Goal: Navigation & Orientation: Find specific page/section

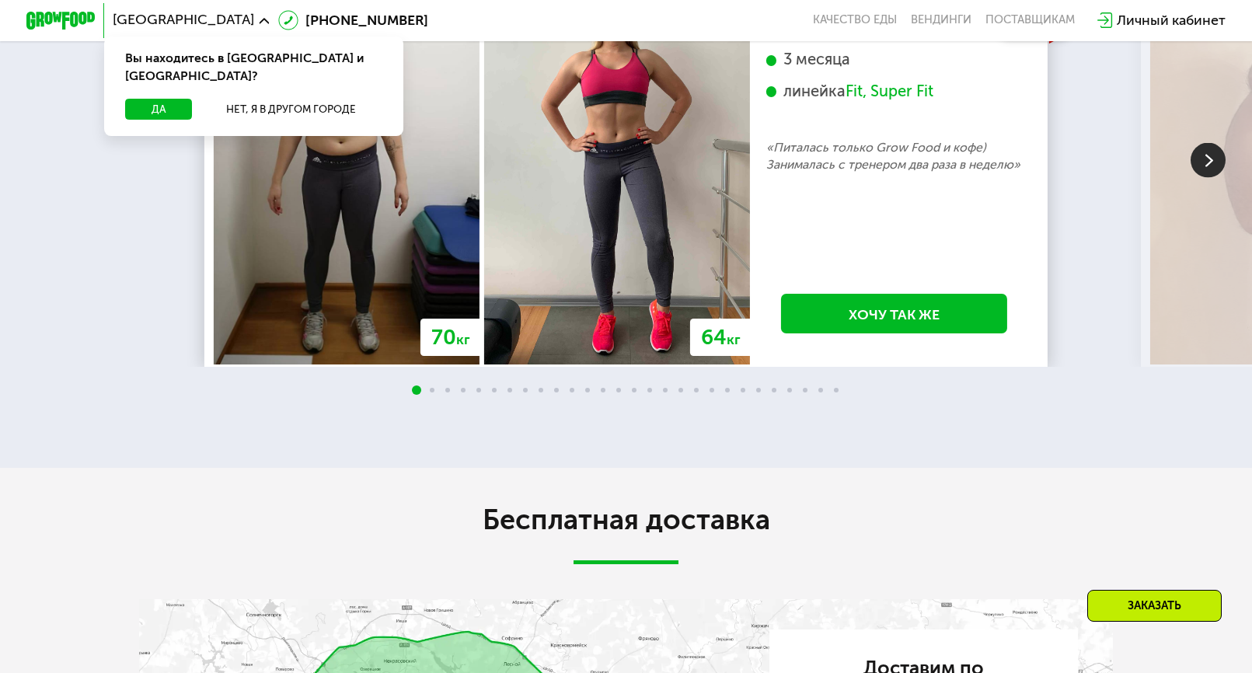
scroll to position [3267, 0]
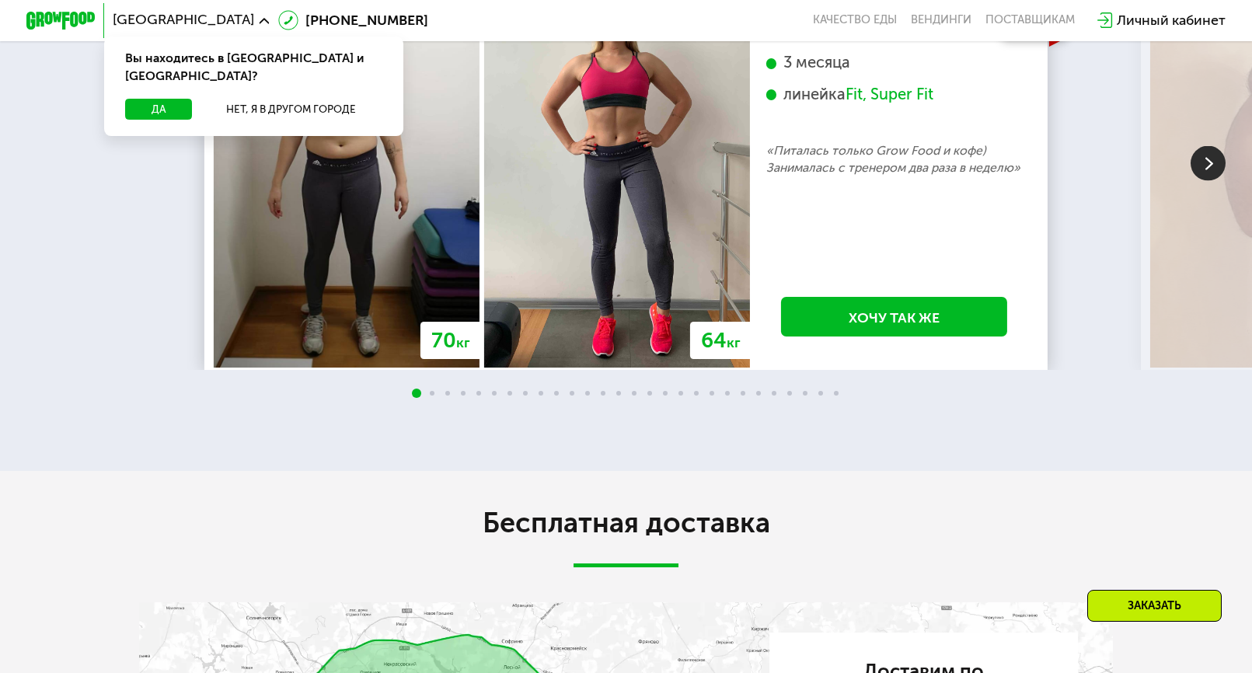
click at [1203, 180] on img at bounding box center [1208, 162] width 35 height 35
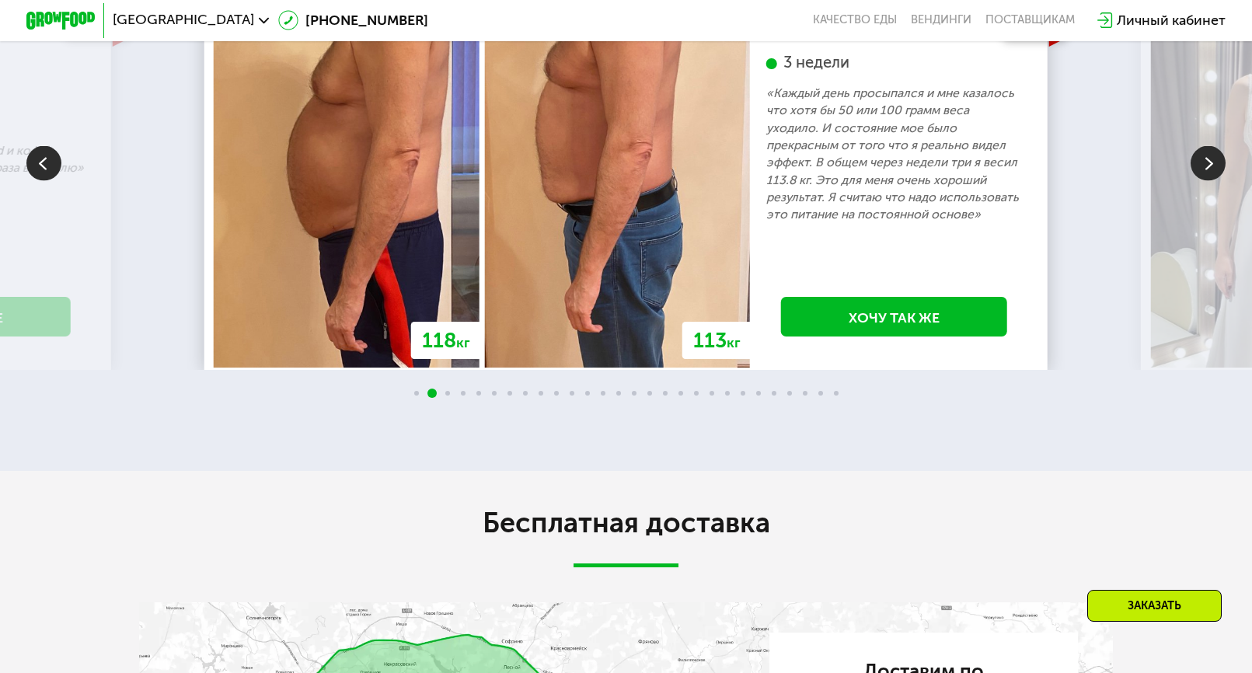
click at [1202, 180] on img at bounding box center [1208, 162] width 35 height 35
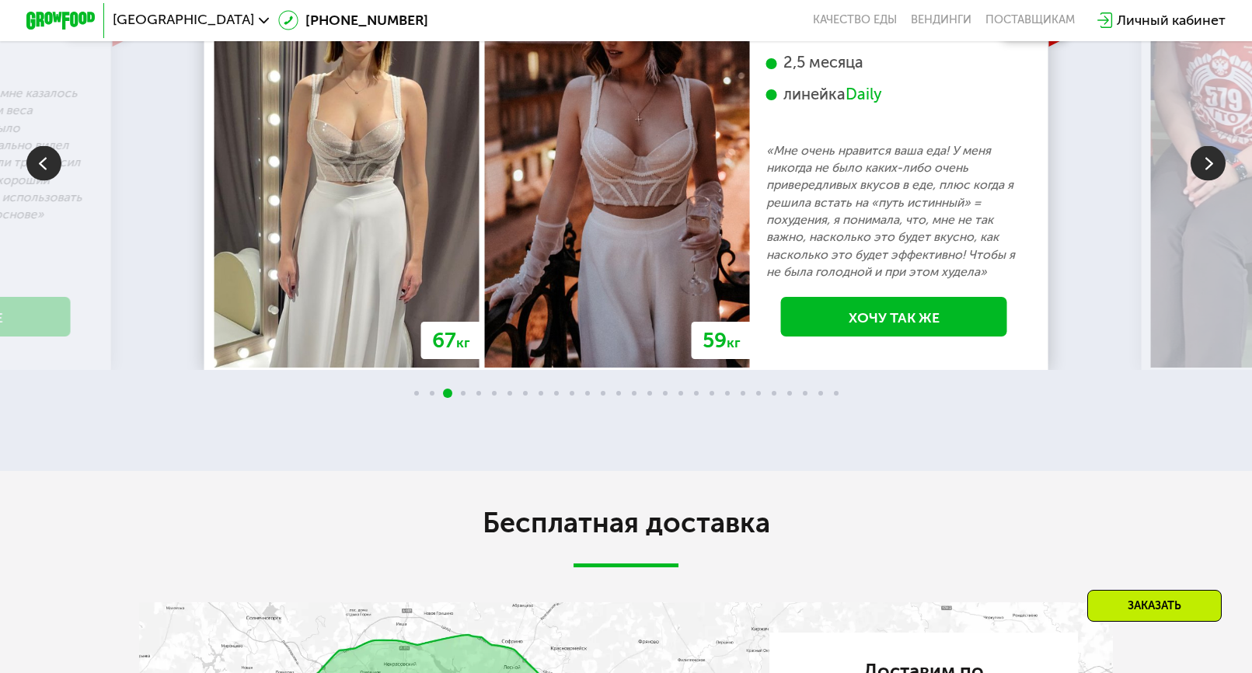
click at [1204, 180] on img at bounding box center [1208, 162] width 35 height 35
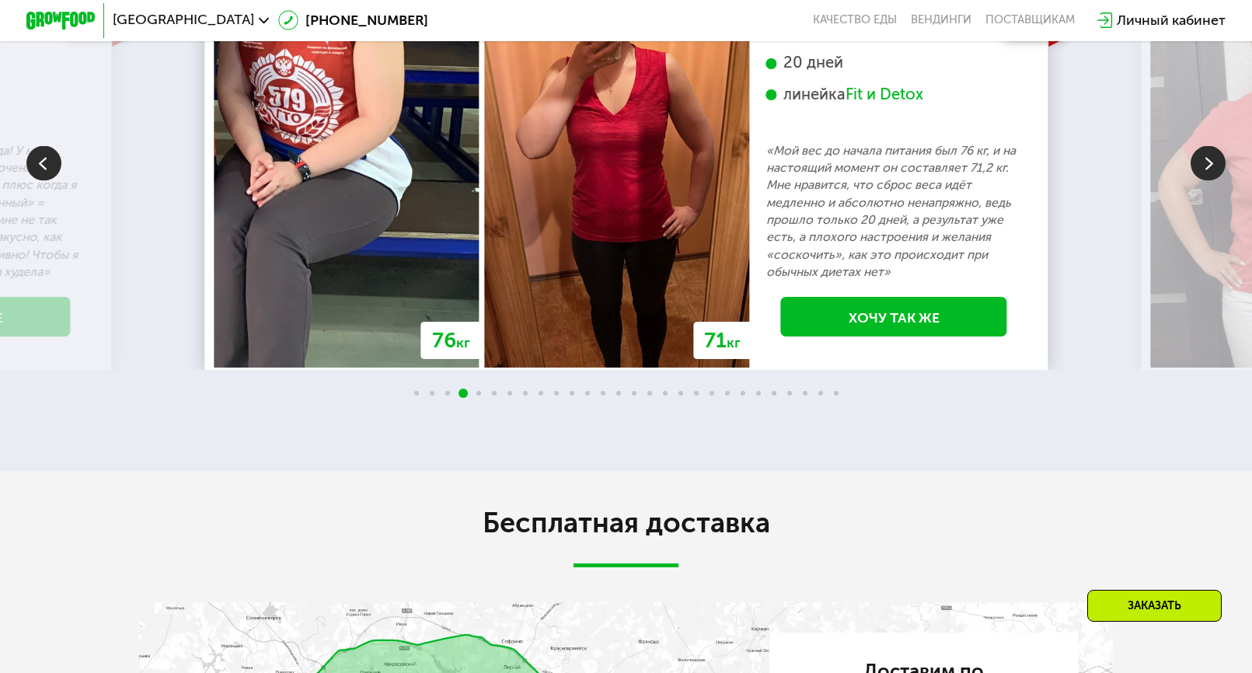
click at [42, 180] on img at bounding box center [43, 162] width 35 height 35
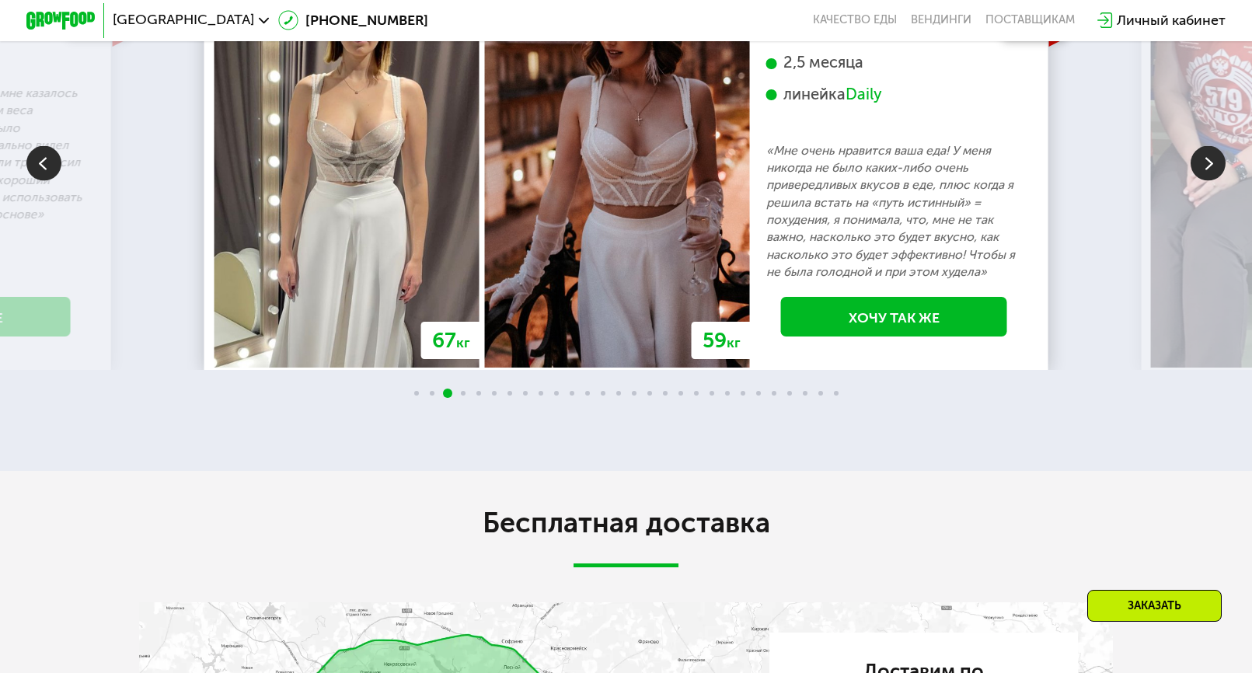
click at [1200, 180] on img at bounding box center [1208, 162] width 35 height 35
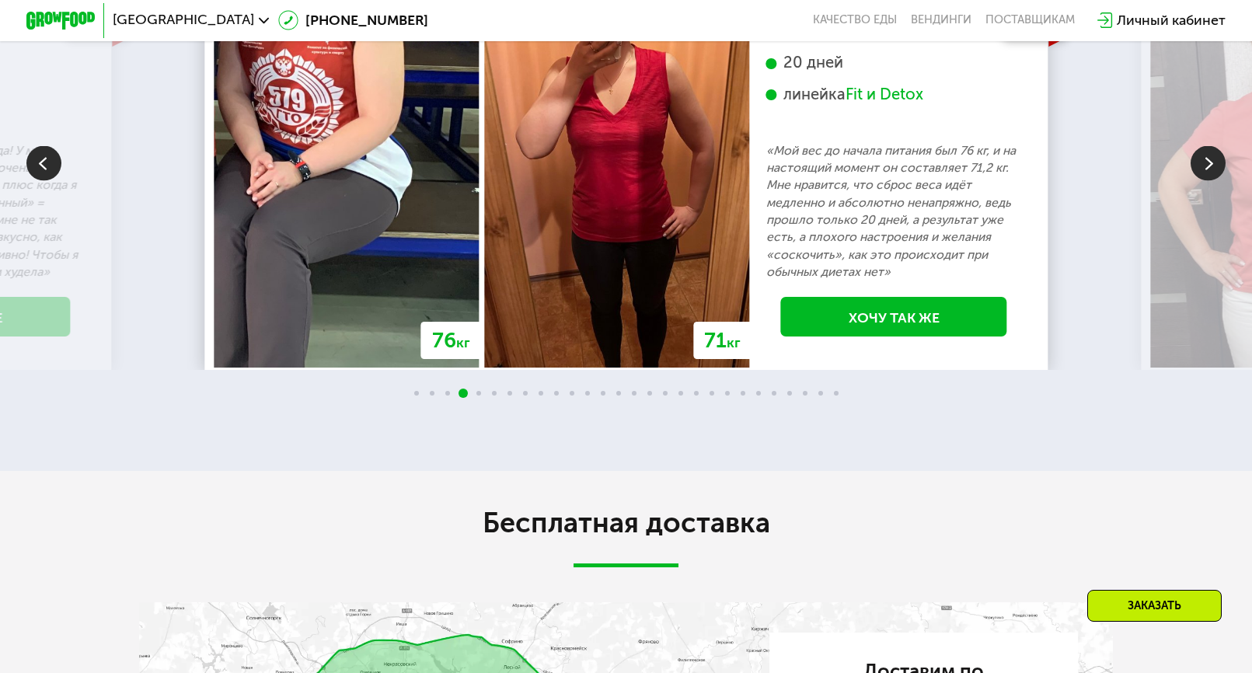
click at [1200, 180] on img at bounding box center [1208, 162] width 35 height 35
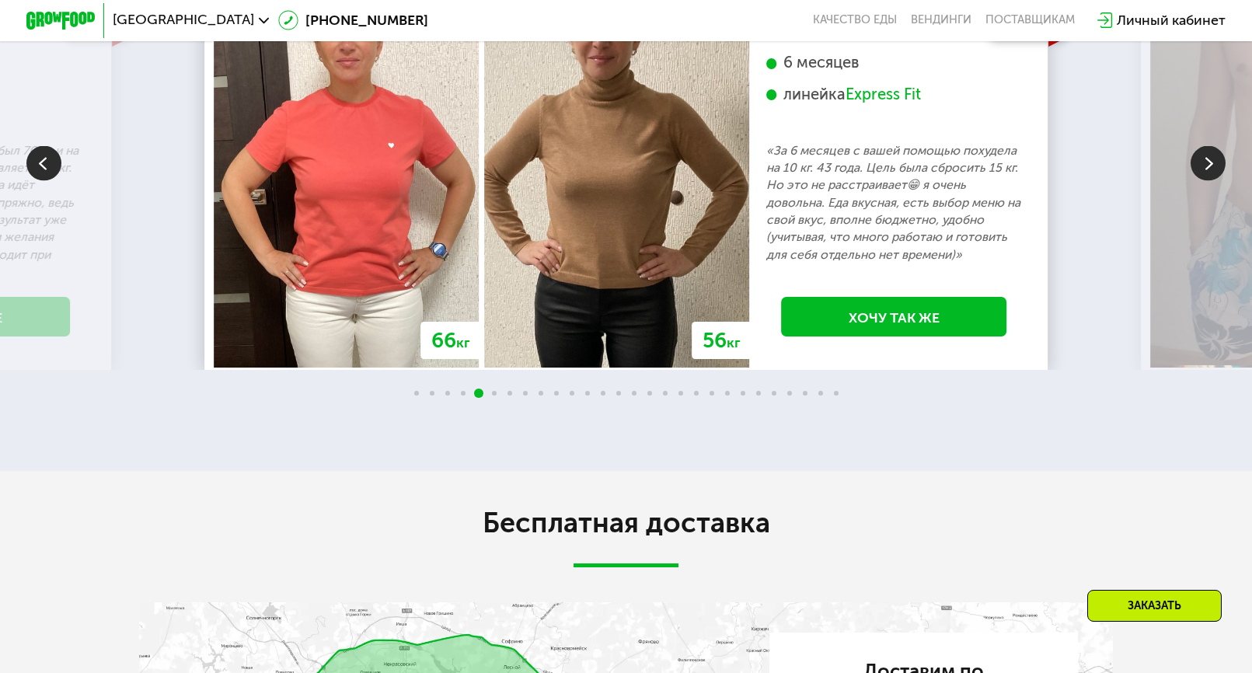
click at [1200, 180] on img at bounding box center [1208, 162] width 35 height 35
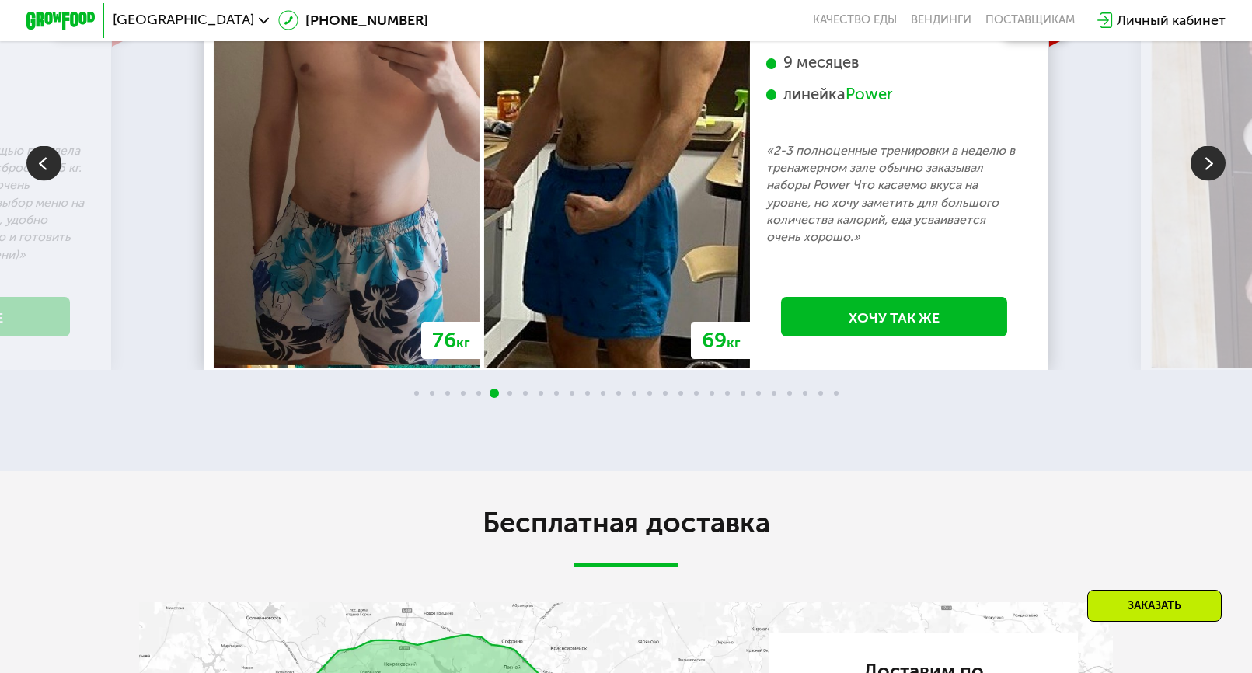
click at [1200, 180] on img at bounding box center [1208, 162] width 35 height 35
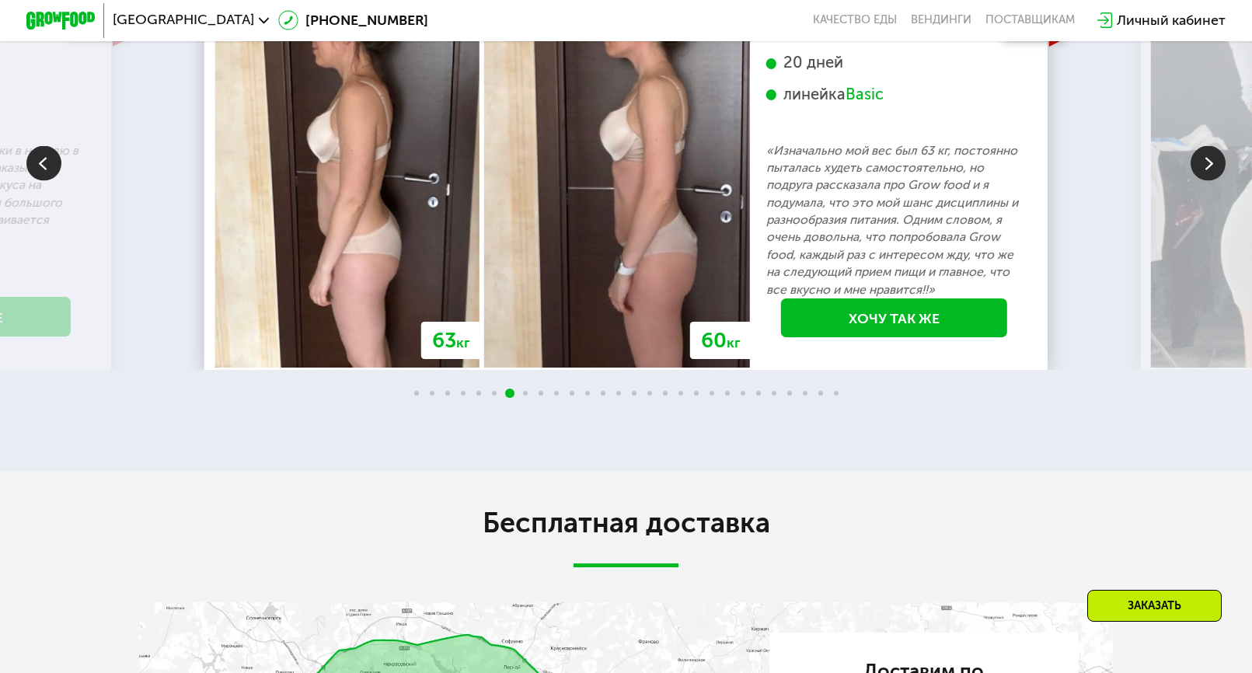
click at [1200, 180] on img at bounding box center [1208, 162] width 35 height 35
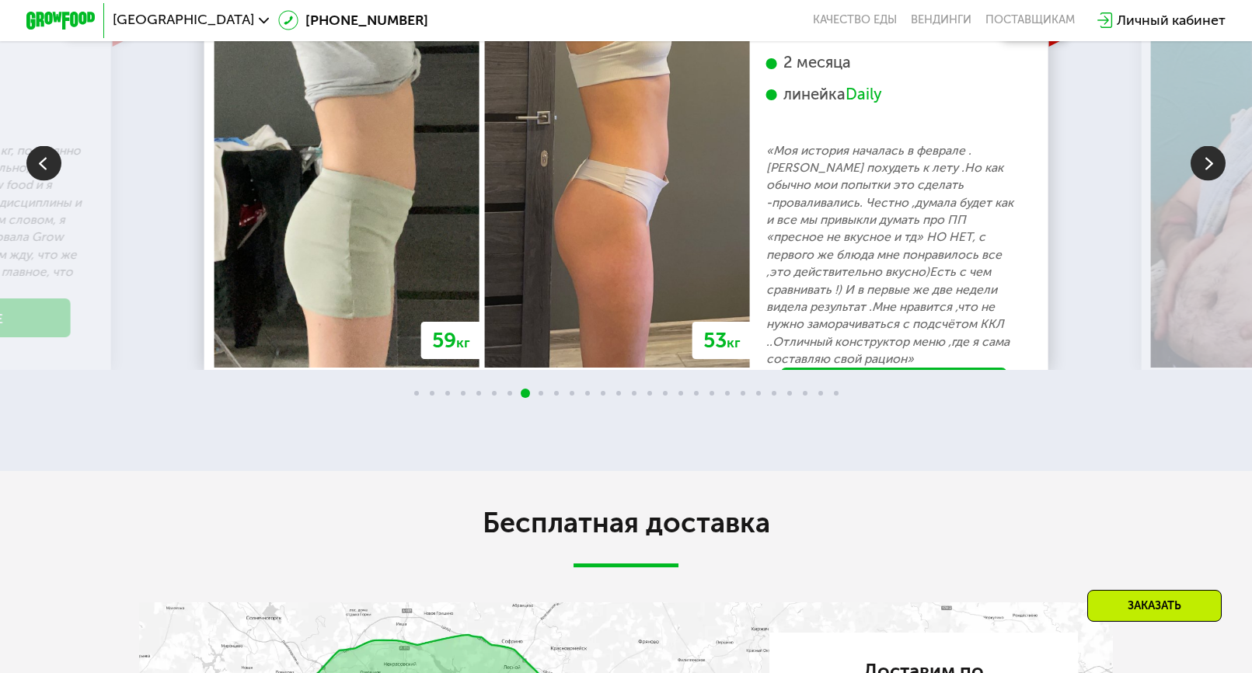
click at [1200, 180] on img at bounding box center [1208, 162] width 35 height 35
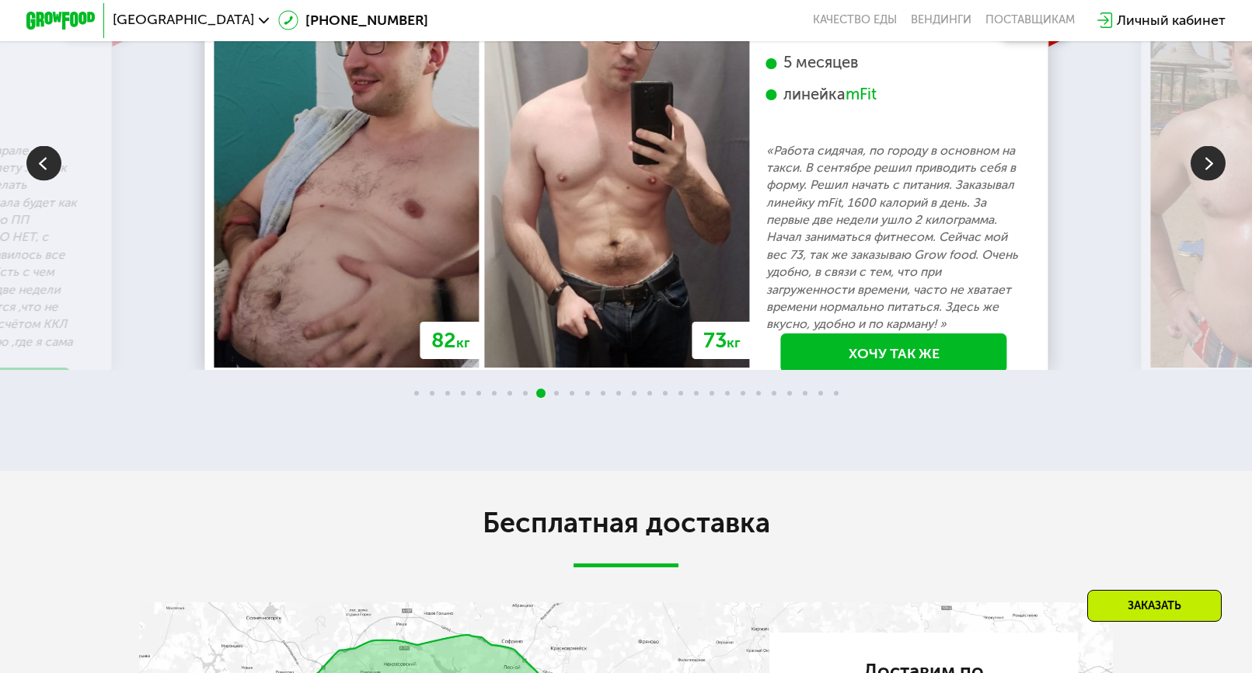
click at [1200, 180] on img at bounding box center [1208, 162] width 35 height 35
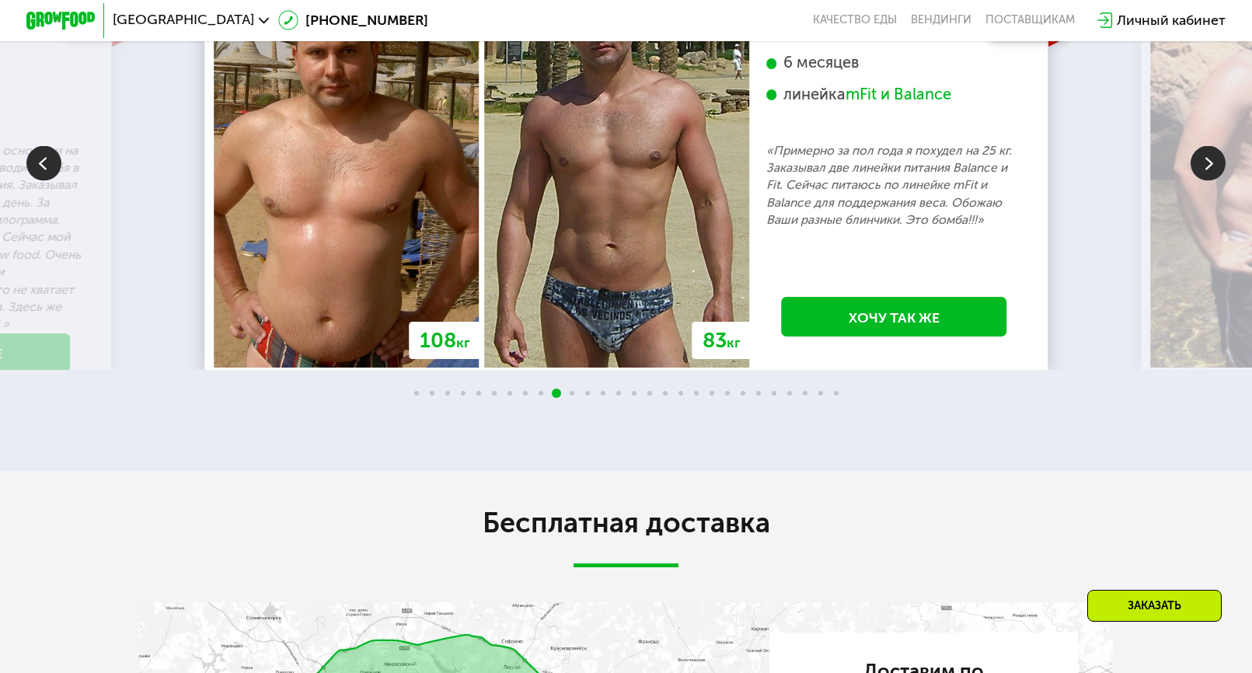
click at [1200, 180] on img at bounding box center [1208, 162] width 35 height 35
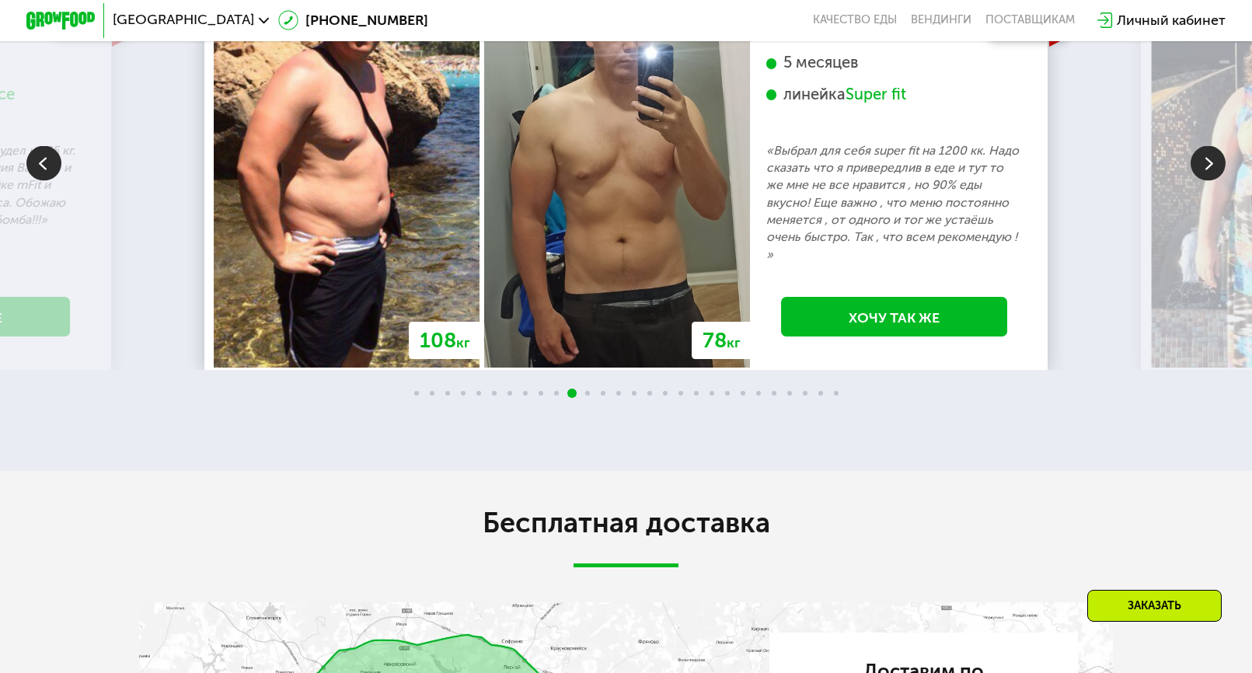
click at [1200, 180] on img at bounding box center [1208, 162] width 35 height 35
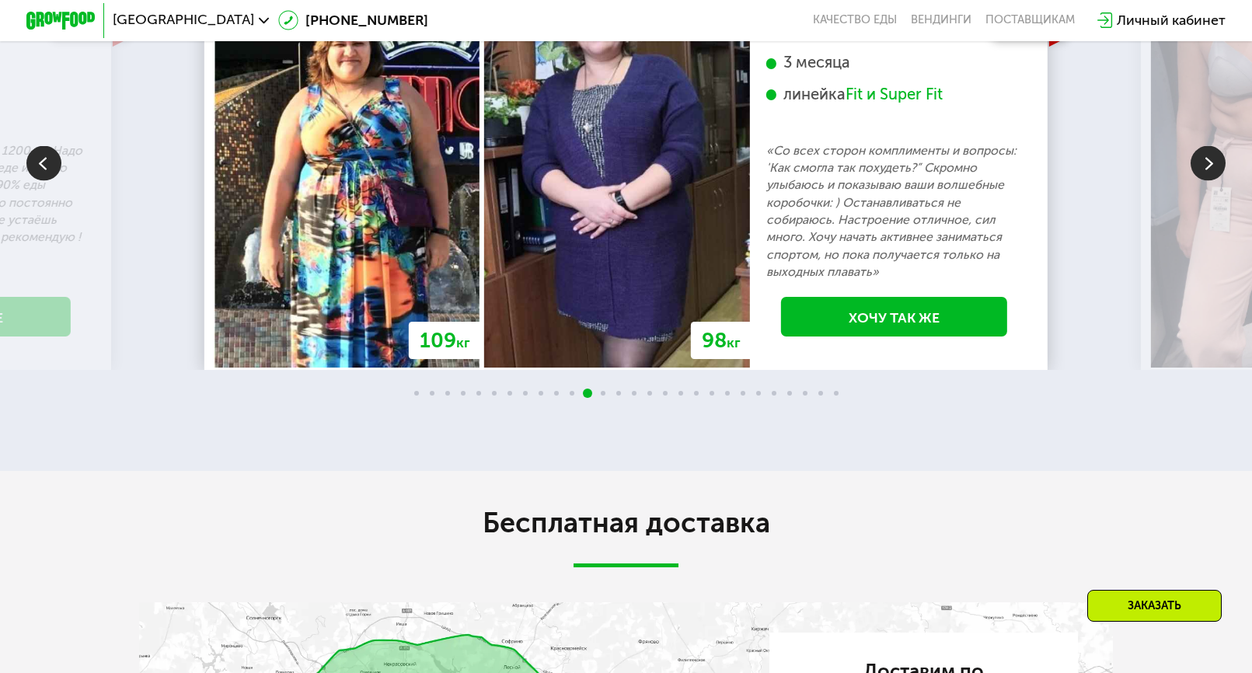
click at [1200, 180] on img at bounding box center [1208, 162] width 35 height 35
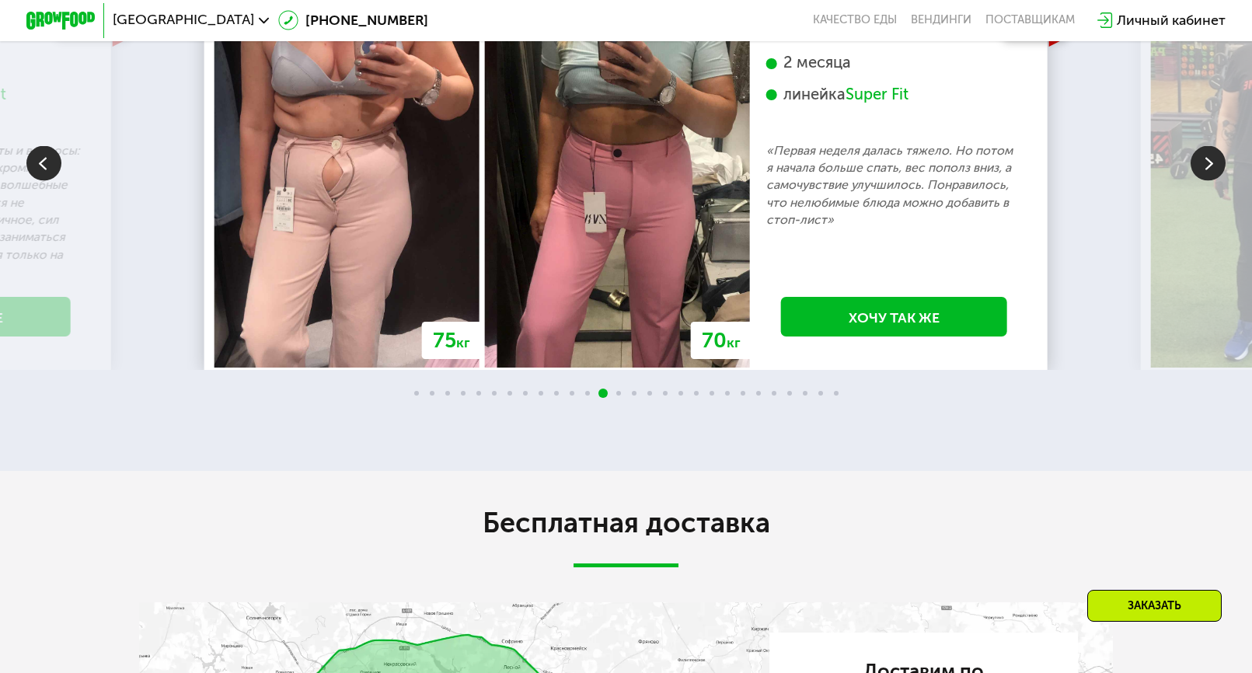
click at [1200, 180] on img at bounding box center [1208, 162] width 35 height 35
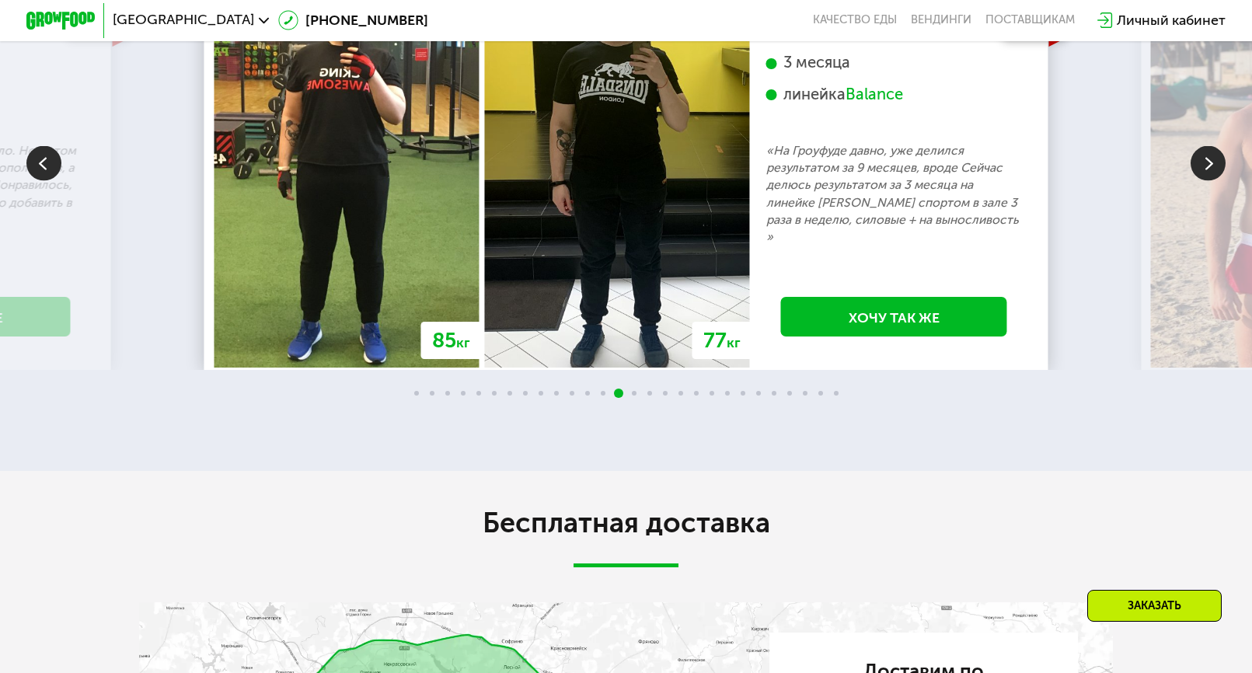
click at [1200, 180] on img at bounding box center [1208, 162] width 35 height 35
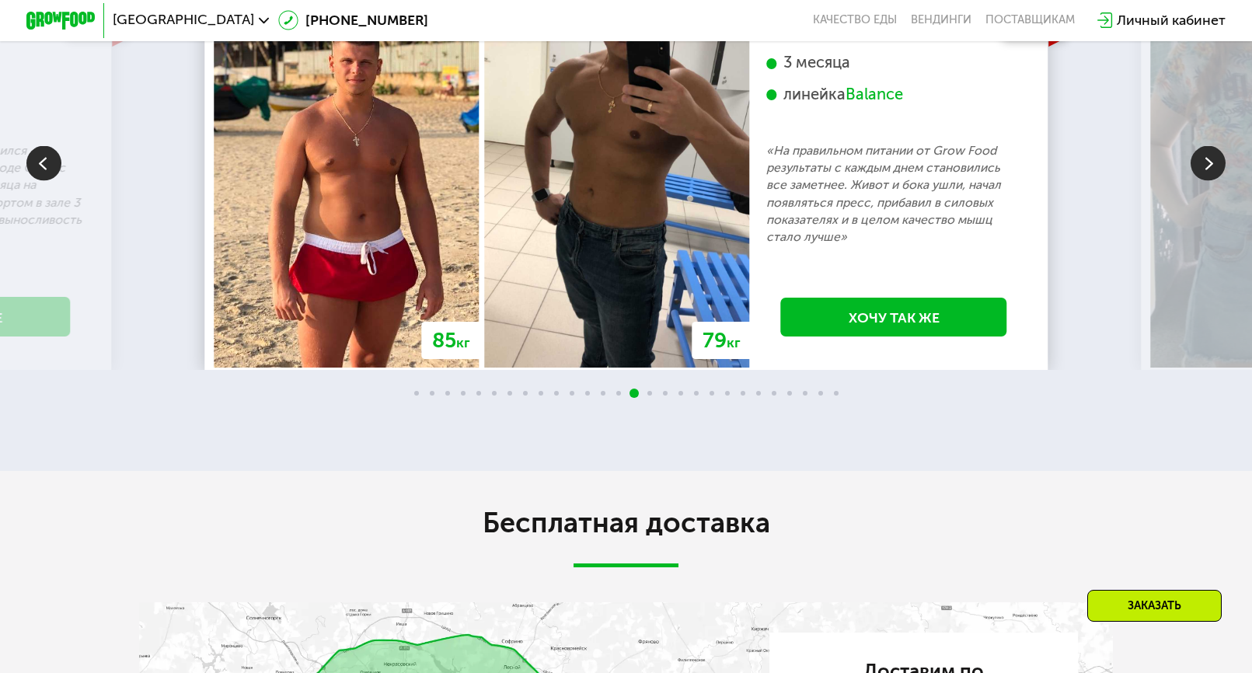
click at [1200, 180] on img at bounding box center [1208, 162] width 35 height 35
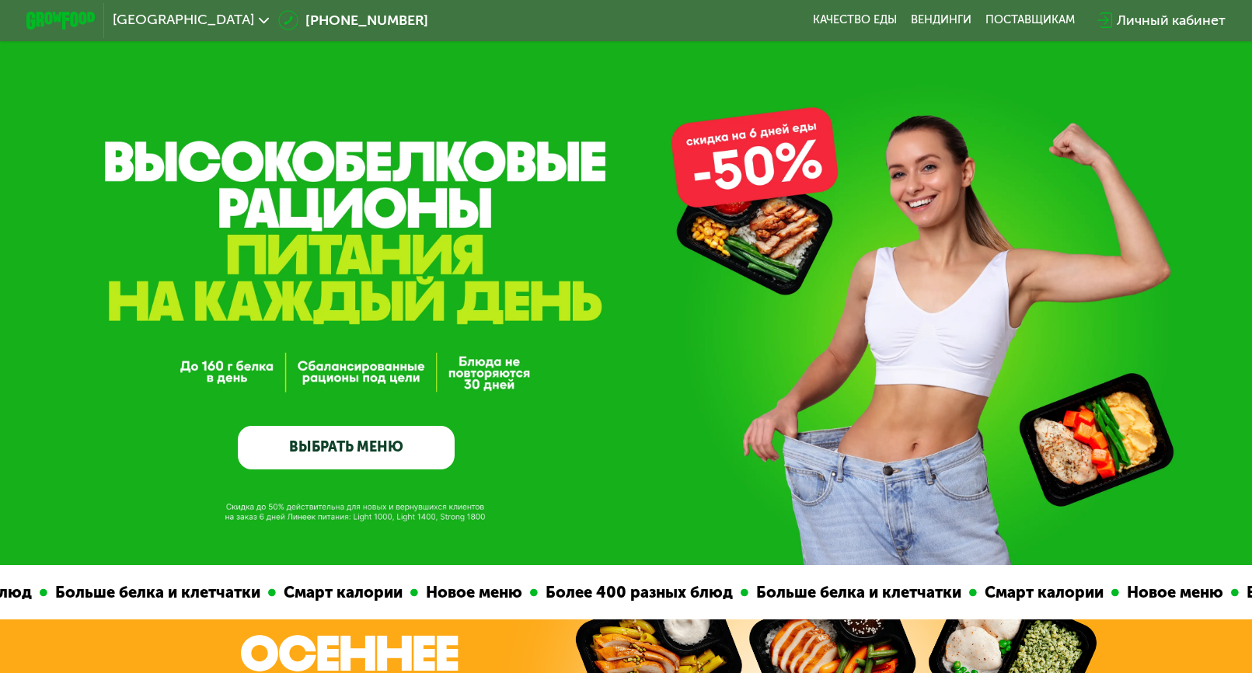
scroll to position [0, 0]
click at [259, 21] on icon at bounding box center [264, 21] width 10 height 10
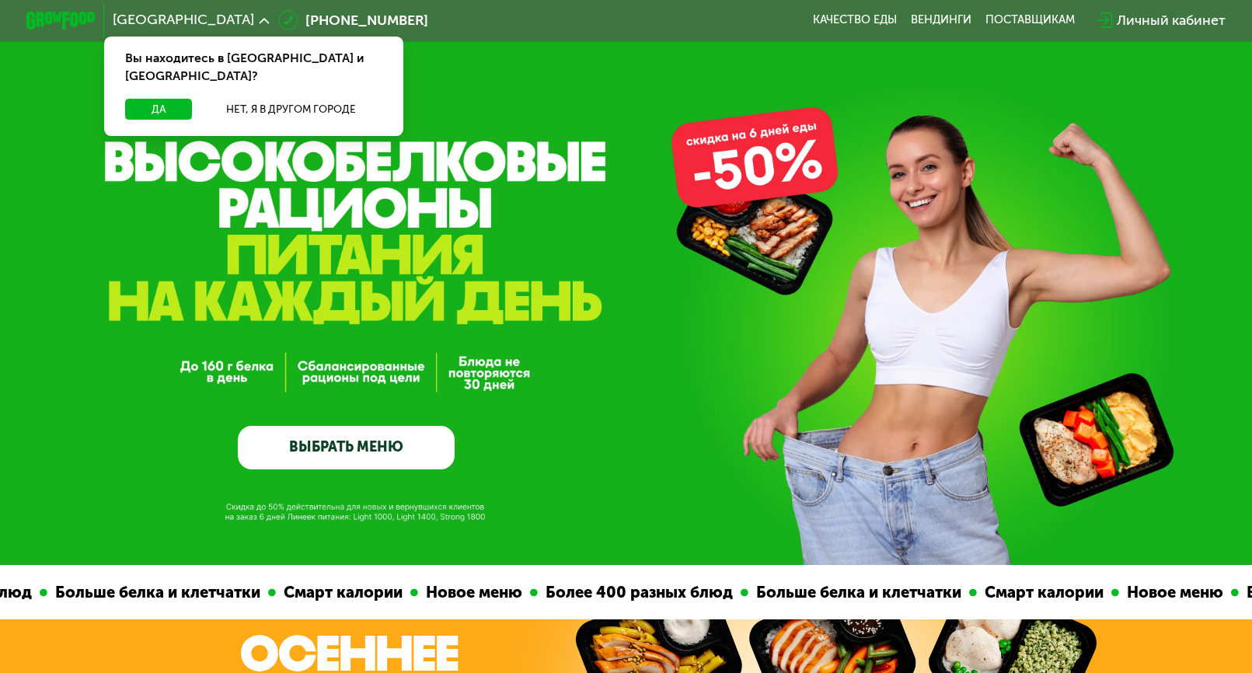
click at [259, 21] on use at bounding box center [264, 21] width 10 height 6
